Goal: Information Seeking & Learning: Learn about a topic

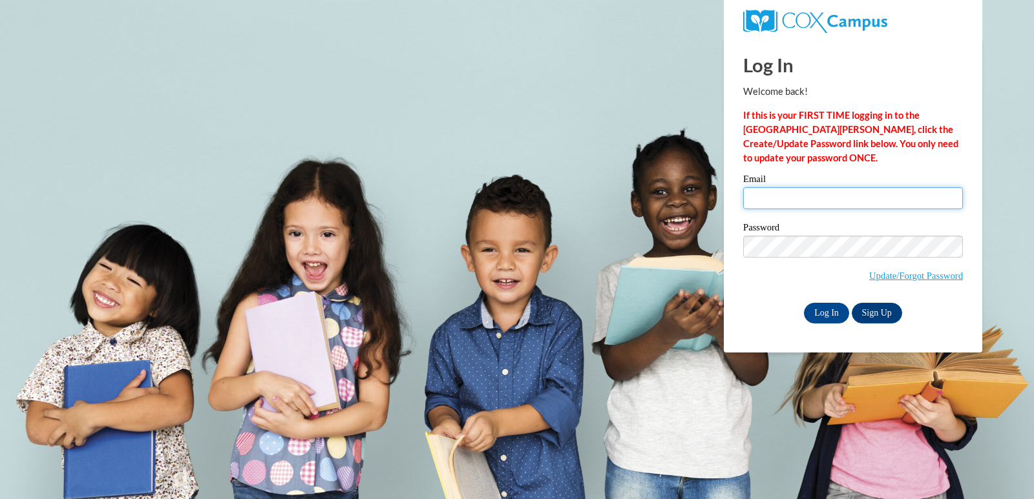
click at [771, 198] on input "Email" at bounding box center [853, 198] width 220 height 22
type input "[EMAIL_ADDRESS][DOMAIN_NAME]"
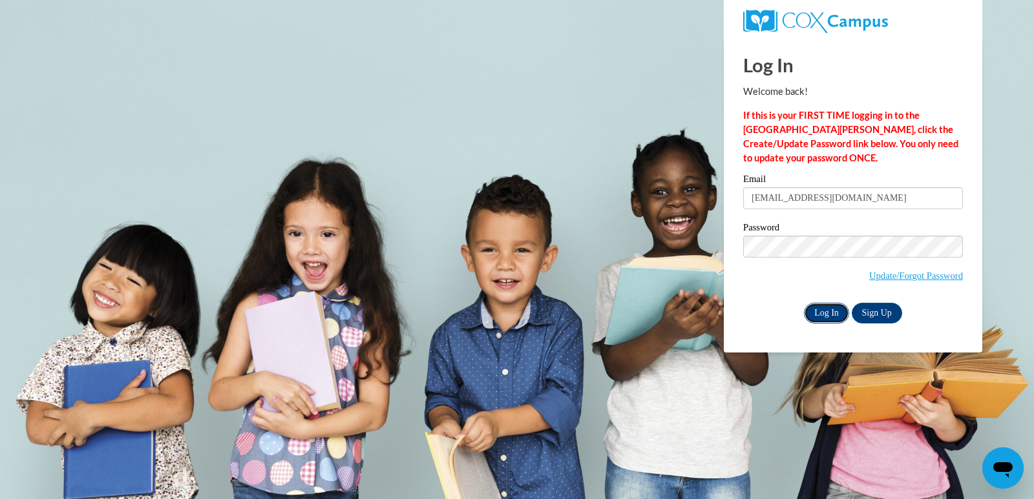
click at [833, 311] on input "Log In" at bounding box center [826, 313] width 45 height 21
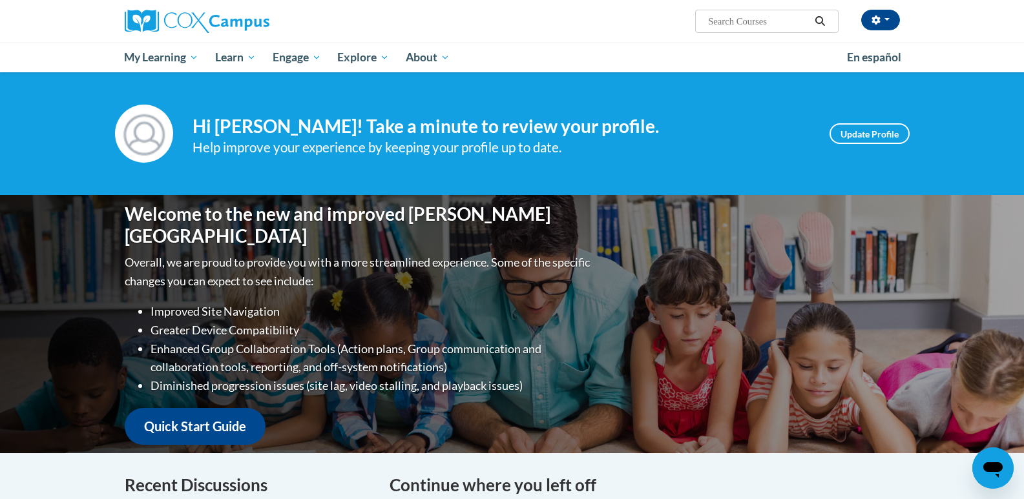
click at [718, 21] on input "Search..." at bounding box center [758, 22] width 103 height 16
type input "ECM"
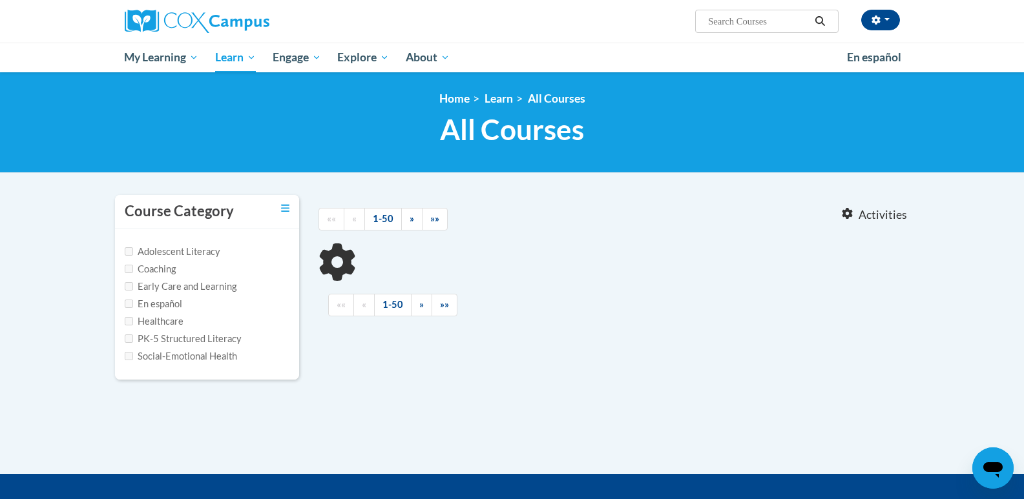
type input "ECM"
